Goal: Task Accomplishment & Management: Use online tool/utility

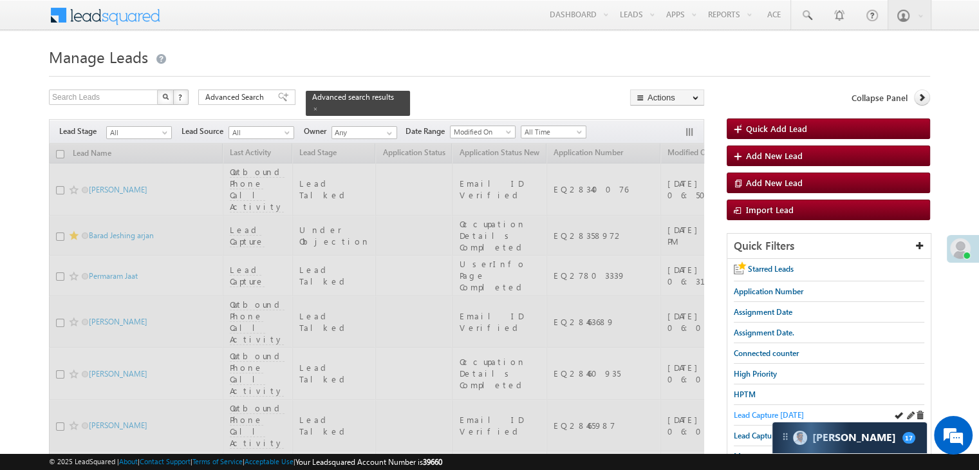
click at [764, 411] on span "Lead Capture [DATE]" at bounding box center [769, 415] width 70 height 10
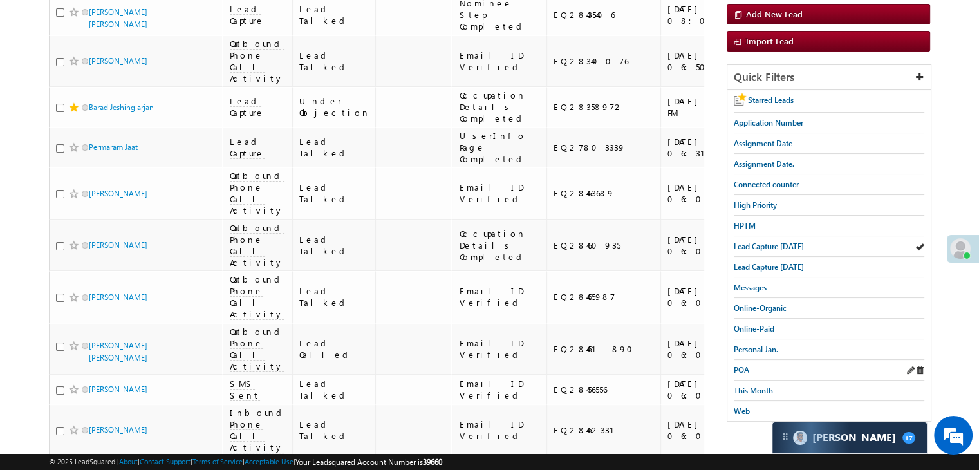
scroll to position [193, 0]
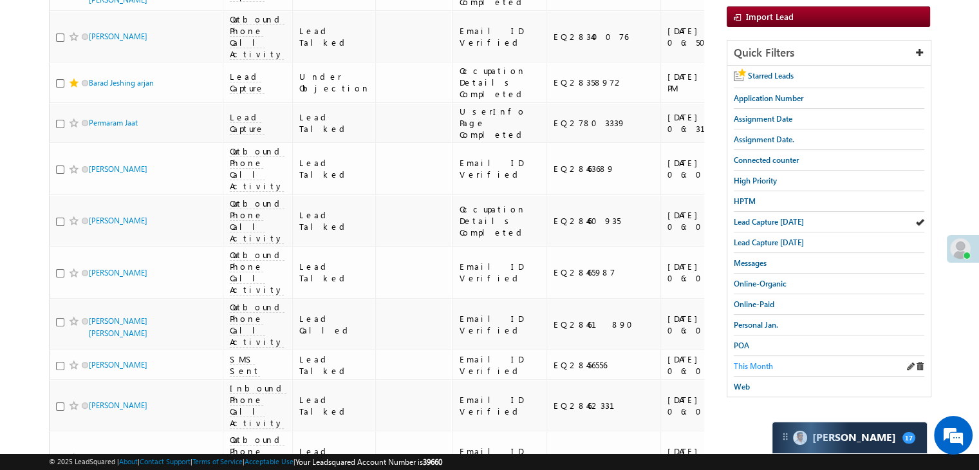
click at [759, 362] on span "This Month" at bounding box center [753, 366] width 39 height 10
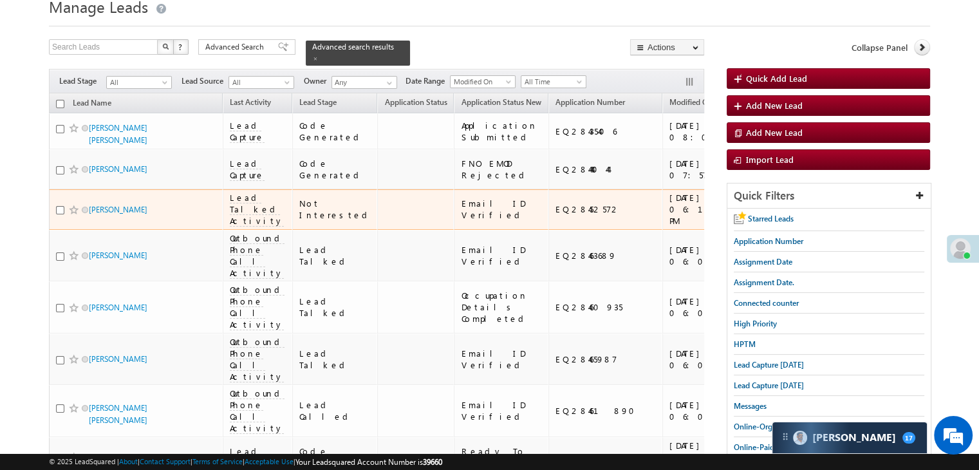
scroll to position [0, 0]
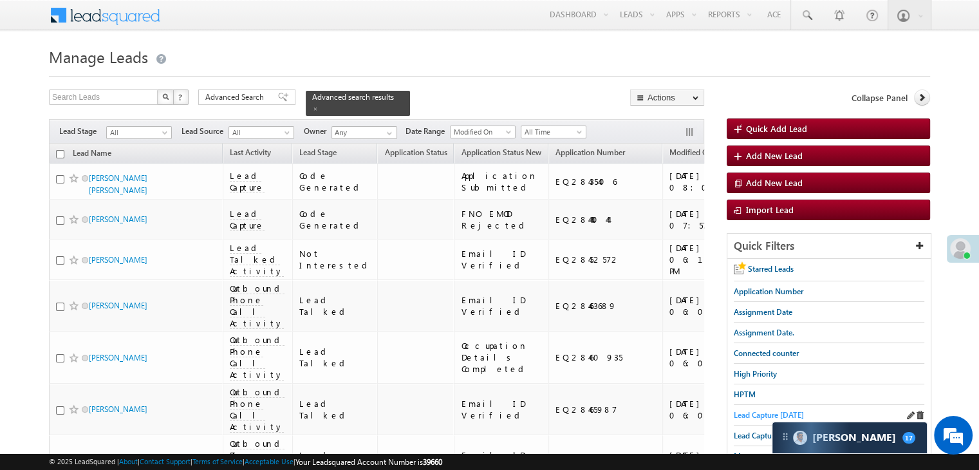
click at [761, 412] on span "Lead Capture [DATE]" at bounding box center [769, 415] width 70 height 10
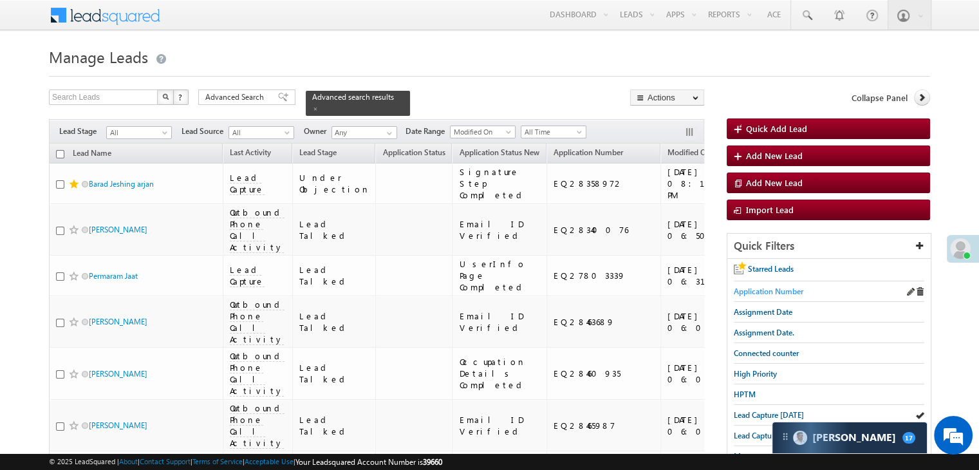
click at [742, 294] on span "Application Number" at bounding box center [768, 291] width 69 height 10
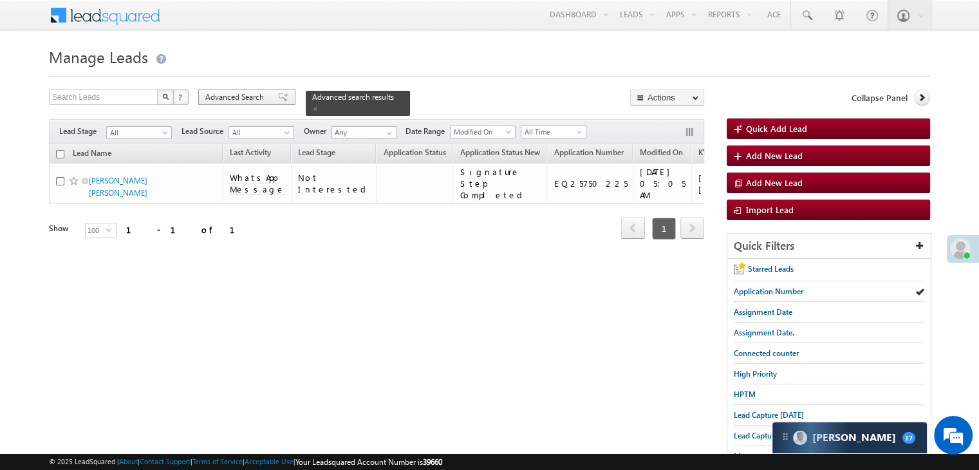
click at [278, 95] on span at bounding box center [283, 97] width 10 height 9
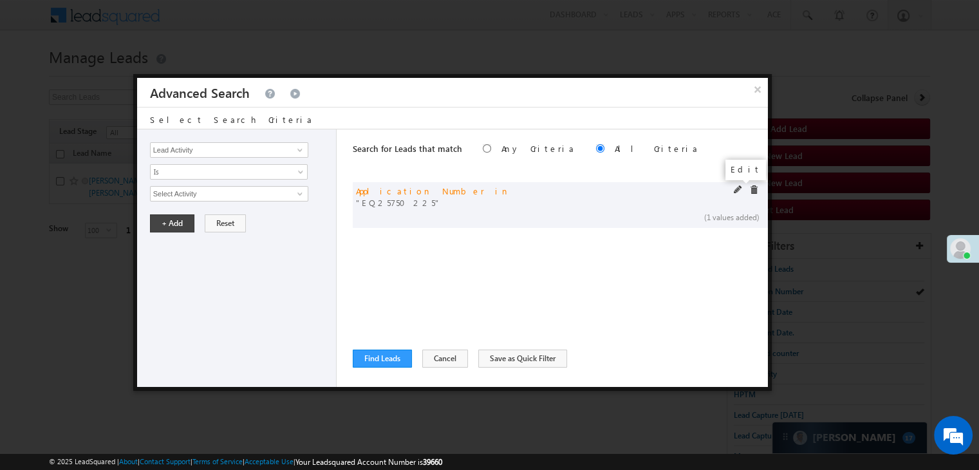
click at [735, 188] on span at bounding box center [738, 189] width 9 height 9
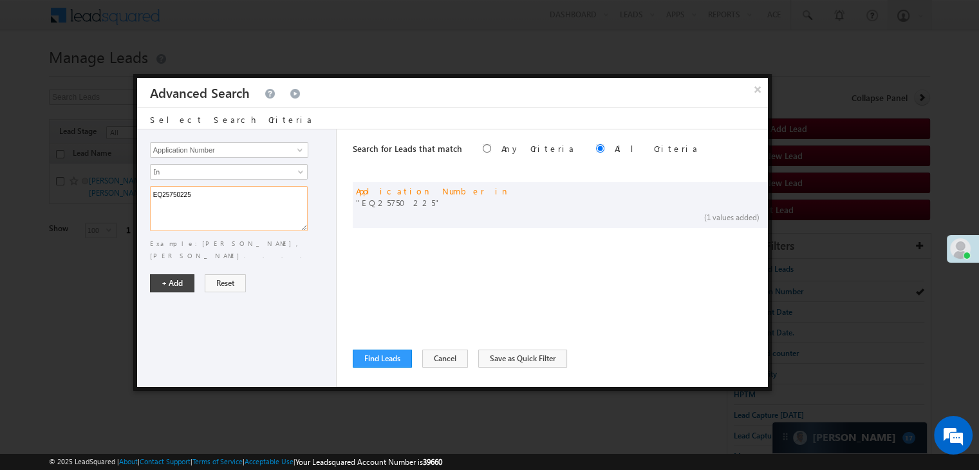
click at [261, 196] on textarea "EQ25750225" at bounding box center [229, 208] width 158 height 45
paste textarea "8413961 EQ28214676 EQ28200451 EQ28411669 EQ28383694 EQ28392438 EQ28220032 EQ282…"
type textarea "EQ28413961 EQ28214676 EQ28200451 EQ28411669 EQ28383694 EQ28392438 EQ28220032 EQ…"
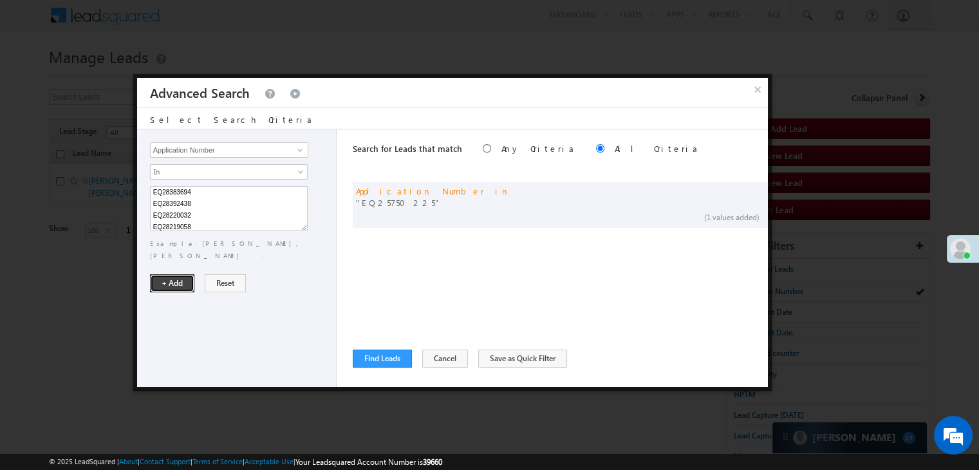
drag, startPoint x: 163, startPoint y: 268, endPoint x: 381, endPoint y: 346, distance: 231.4
click at [163, 274] on button "+ Add" at bounding box center [172, 283] width 44 height 18
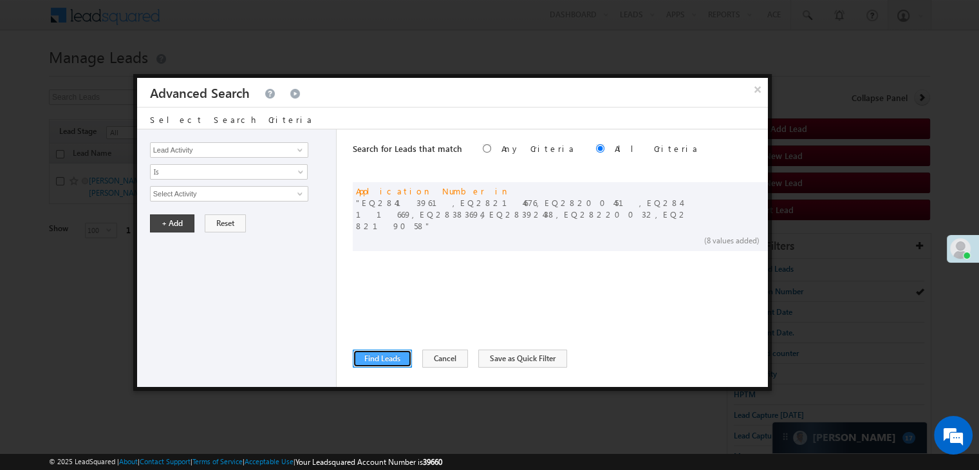
click at [389, 355] on button "Find Leads" at bounding box center [382, 358] width 59 height 18
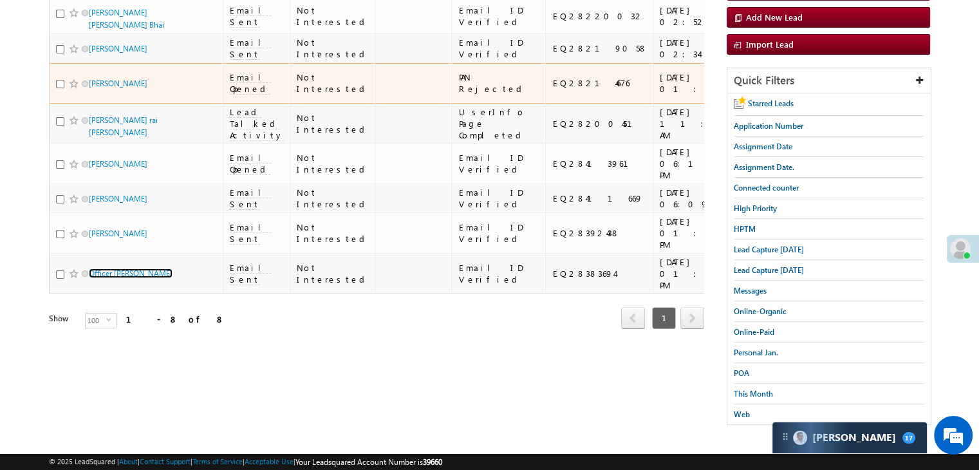
scroll to position [0, 0]
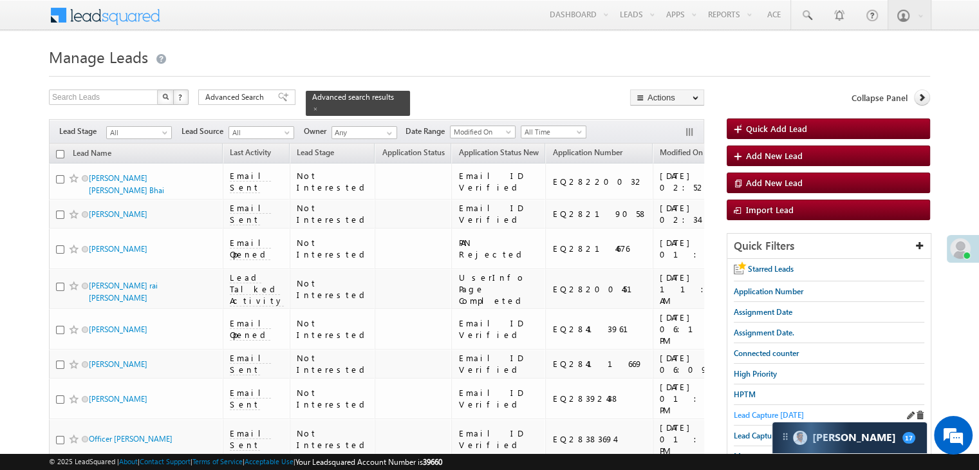
click at [756, 414] on span "Lead Capture [DATE]" at bounding box center [769, 415] width 70 height 10
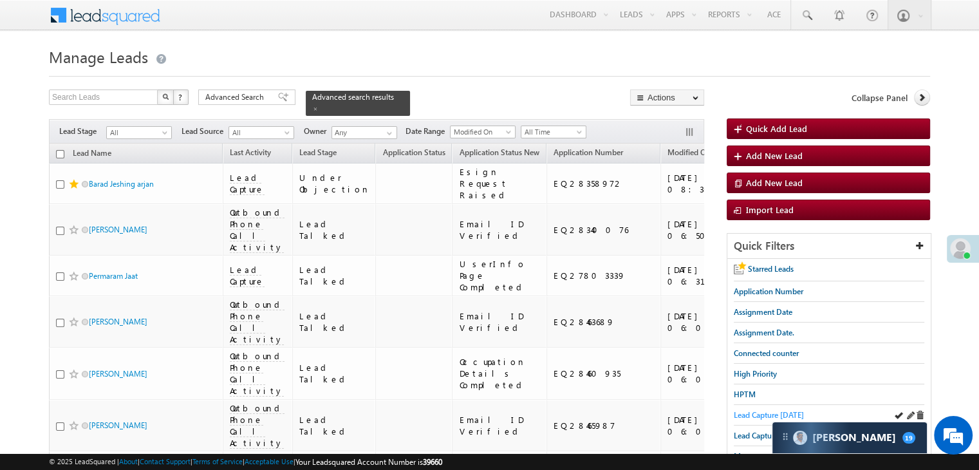
click at [745, 414] on span "Lead Capture [DATE]" at bounding box center [769, 415] width 70 height 10
